Goal: Find specific page/section: Find specific page/section

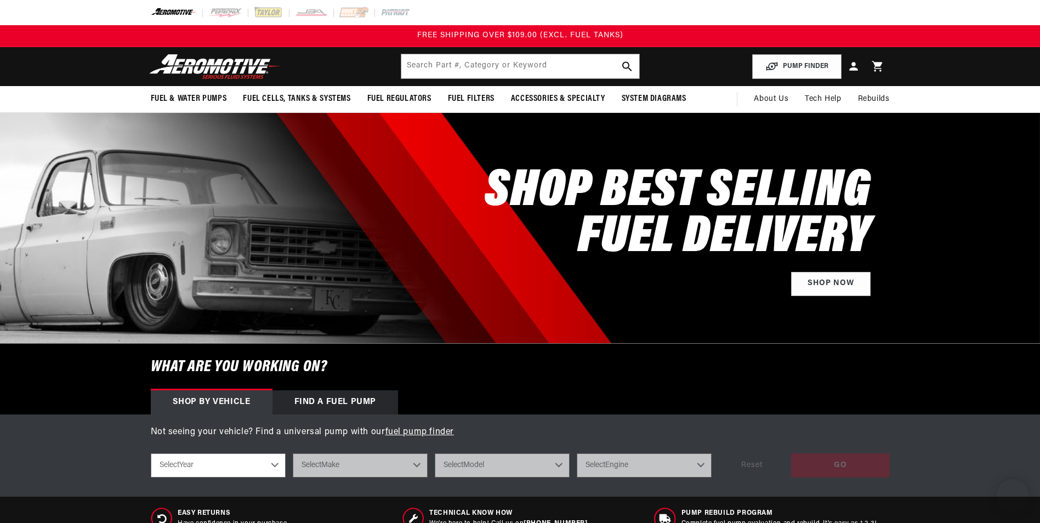
click at [466, 52] on header "Fuel & Water Pumps Back In-Tank In-Line Fuel Pumps" at bounding box center [520, 66] width 794 height 39
click at [466, 58] on input "text" at bounding box center [520, 66] width 238 height 24
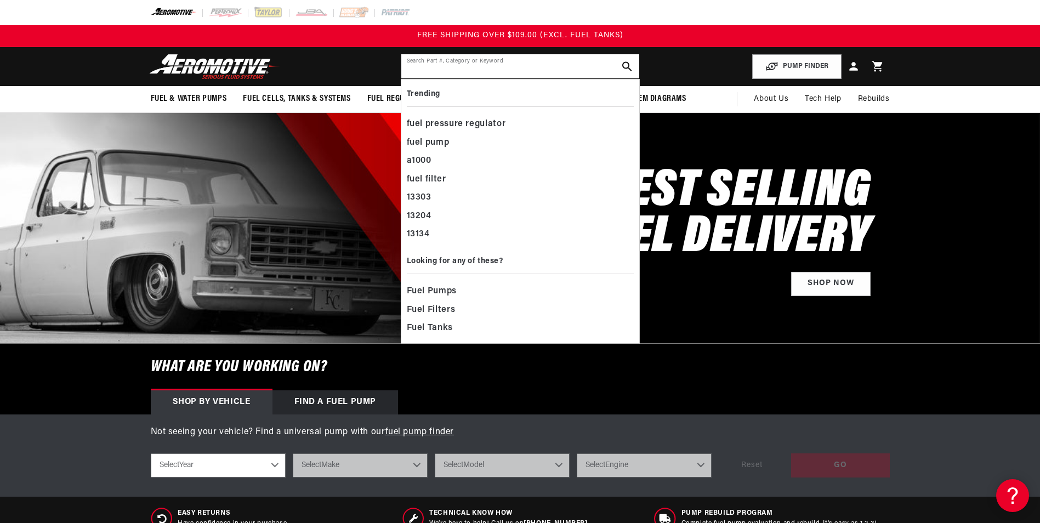
paste input "CW ROTATION"
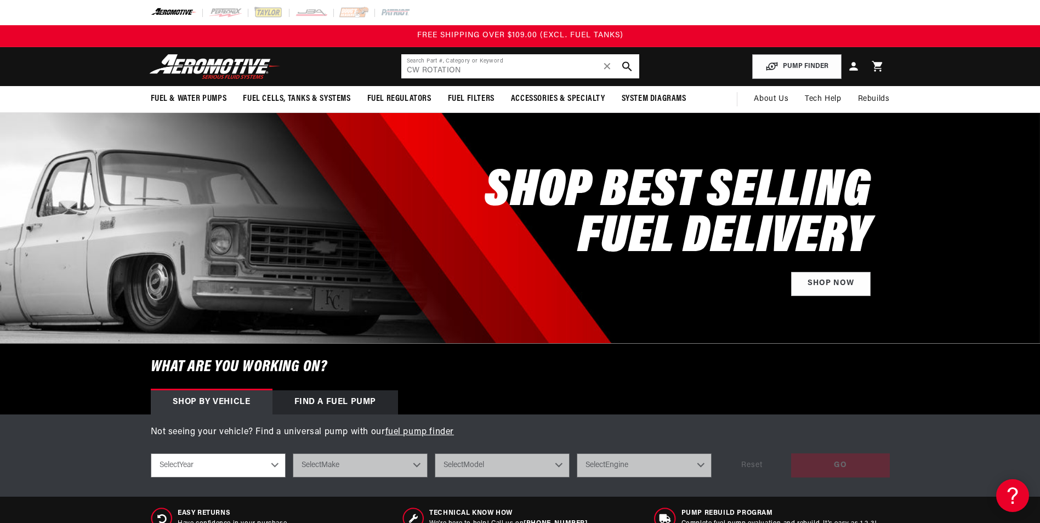
type input "CW ROTATION"
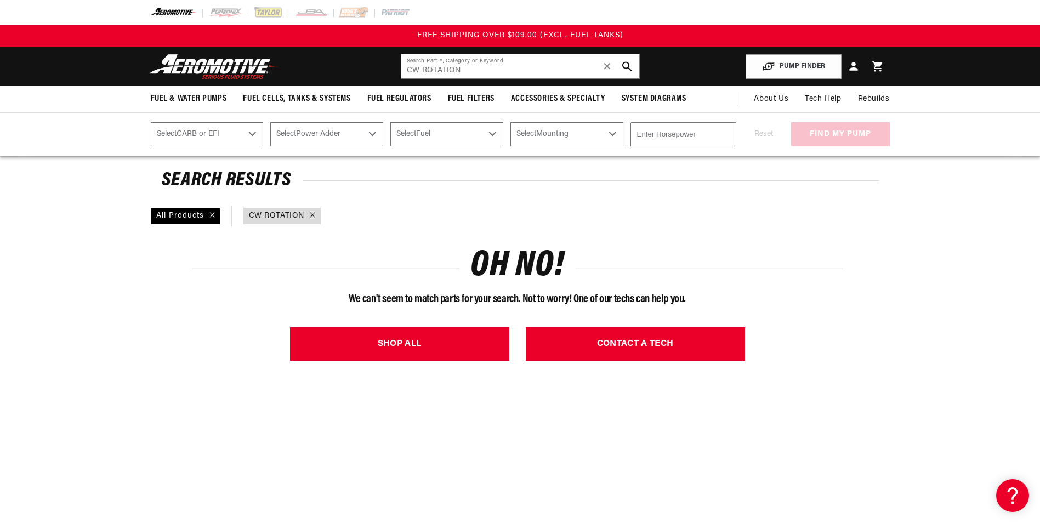
click at [213, 67] on img at bounding box center [214, 67] width 137 height 26
